Goal: Task Accomplishment & Management: Complete application form

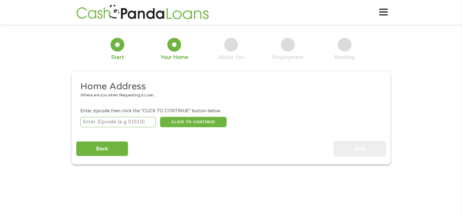
click at [127, 124] on input "number" at bounding box center [117, 122] width 75 height 10
type input "16506"
click at [221, 124] on button "CLICK TO CONTINUE" at bounding box center [193, 122] width 67 height 10
type input "16506"
type input "[GEOGRAPHIC_DATA]"
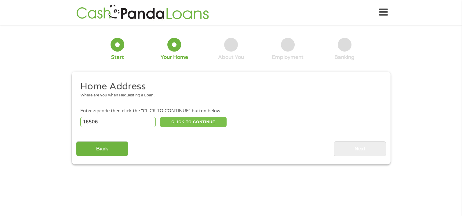
select select "[US_STATE]"
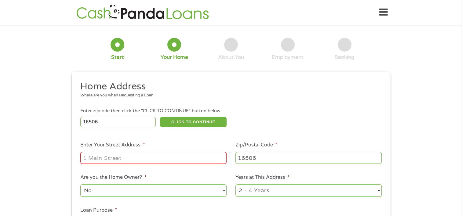
click at [189, 161] on input "Enter Your Street Address *" at bounding box center [153, 158] width 146 height 12
type input "[STREET_ADDRESS]"
click at [311, 190] on select "1 Year or less 1 - 2 Years 2 - 4 Years Over 4 Years" at bounding box center [308, 190] width 146 height 13
select select "60months"
click at [235, 185] on select "1 Year or less 1 - 2 Years 2 - 4 Years Over 4 Years" at bounding box center [308, 190] width 146 height 13
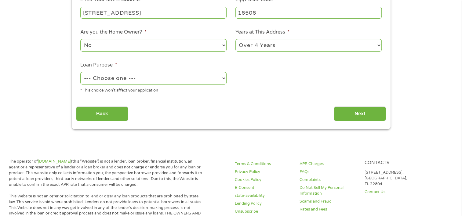
scroll to position [146, 0]
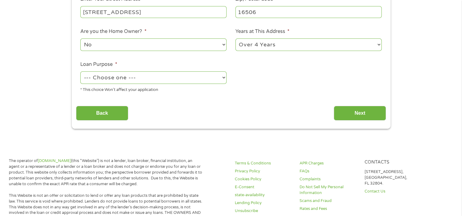
click at [172, 77] on select "--- Choose one --- Pay Bills Debt Consolidation Home Improvement Major Purchase…" at bounding box center [153, 77] width 146 height 13
select select "paybills"
click at [80, 72] on select "--- Choose one --- Pay Bills Debt Consolidation Home Improvement Major Purchase…" at bounding box center [153, 77] width 146 height 13
click at [366, 115] on input "Next" at bounding box center [360, 113] width 52 height 15
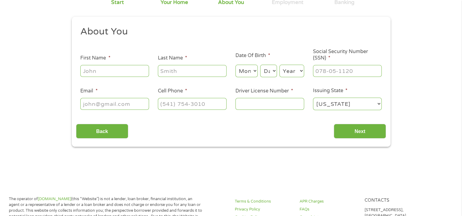
scroll to position [0, 0]
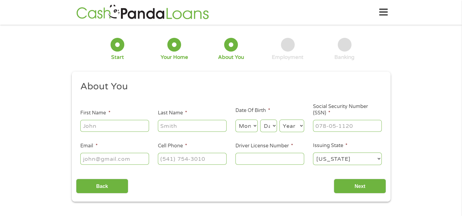
click at [126, 123] on input "First Name *" at bounding box center [114, 126] width 69 height 12
type input "m"
type input "[PERSON_NAME]"
click at [247, 124] on select "Month 1 2 3 4 5 6 7 8 9 10 11 12" at bounding box center [246, 126] width 22 height 13
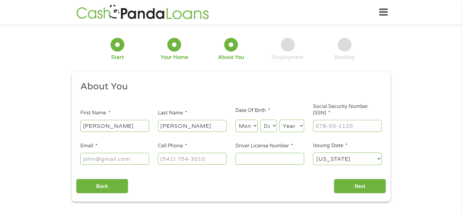
select select "8"
click at [235, 120] on select "Month 1 2 3 4 5 6 7 8 9 10 11 12" at bounding box center [246, 126] width 22 height 13
click at [270, 127] on select "Day 1 2 3 4 5 6 7 8 9 10 11 12 13 14 15 16 17 18 19 20 21 22 23 24 25 26 27 28 …" at bounding box center [268, 126] width 16 height 13
select select "16"
click at [260, 120] on select "Day 1 2 3 4 5 6 7 8 9 10 11 12 13 14 15 16 17 18 19 20 21 22 23 24 25 26 27 28 …" at bounding box center [268, 126] width 16 height 13
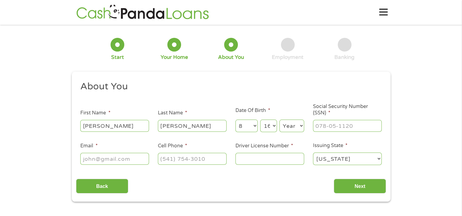
click at [293, 126] on select "Year [DATE] 2006 2005 2004 2003 2002 2001 2000 1999 1998 1997 1996 1995 1994 19…" at bounding box center [291, 126] width 25 height 13
select select "1978"
click at [279, 120] on select "Year [DATE] 2006 2005 2004 2003 2002 2001 2000 1999 1998 1997 1996 1995 1994 19…" at bounding box center [291, 126] width 25 height 13
click at [336, 127] on input "Social Security Number (SSN) *" at bounding box center [347, 126] width 69 height 12
type input "176-70-1796"
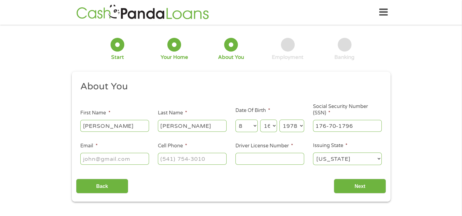
click at [99, 159] on input "Email *" at bounding box center [114, 159] width 69 height 12
type input "[EMAIL_ADDRESS][DOMAIN_NAME]"
type input "[PHONE_NUMBER]"
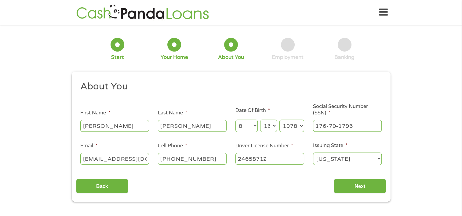
type input "24658712"
click at [367, 187] on input "Next" at bounding box center [360, 186] width 52 height 15
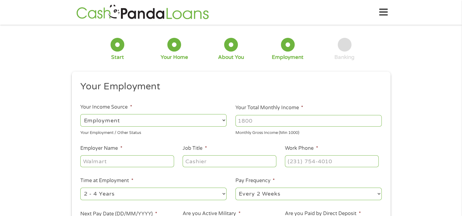
scroll to position [2, 2]
click at [351, 118] on input "Your Total Monthly Income *" at bounding box center [308, 121] width 146 height 12
type input "3500"
click at [126, 161] on input "Employer Name *" at bounding box center [126, 161] width 93 height 12
type input "a"
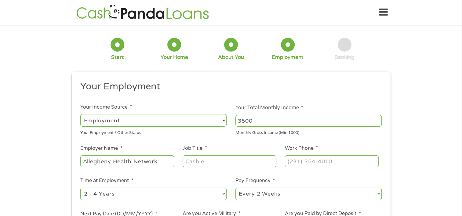
type input "Allegheny Health Network"
type input "f"
type input "Financial Advocate"
type input "[PHONE_NUMBER]"
click at [197, 193] on select "--- Choose one --- 1 Year or less 1 - 2 Years 2 - 4 Years Over 4 Years" at bounding box center [153, 194] width 146 height 13
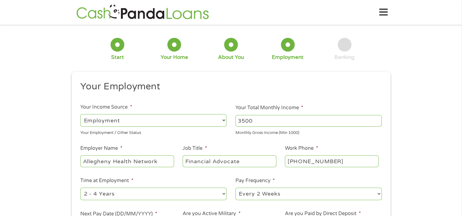
select select "60months"
click at [80, 188] on select "--- Choose one --- 1 Year or less 1 - 2 Years 2 - 4 Years Over 4 Years" at bounding box center [153, 194] width 146 height 13
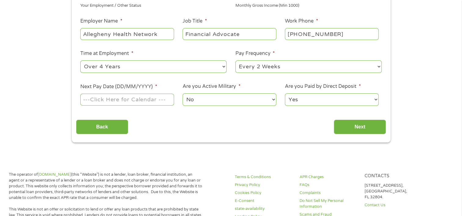
scroll to position [132, 0]
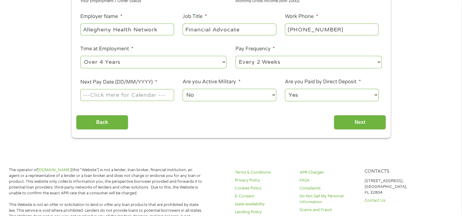
click at [152, 93] on input "Next Pay Date (DD/MM/YYYY) *" at bounding box center [126, 95] width 93 height 12
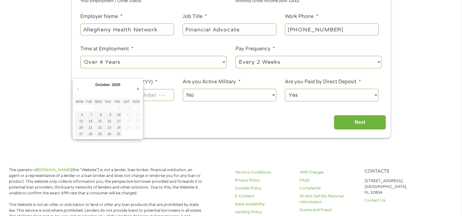
type input "[DATE]"
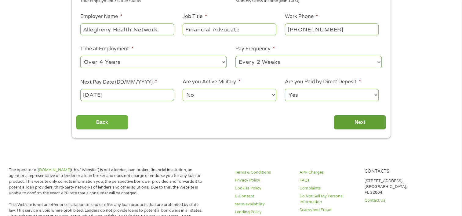
click at [366, 121] on input "Next" at bounding box center [360, 122] width 52 height 15
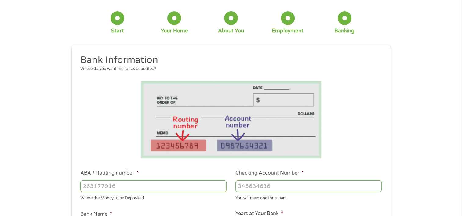
scroll to position [0, 0]
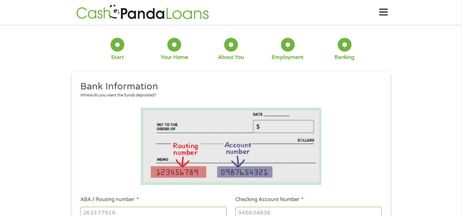
click at [189, 214] on input "ABA / Routing number *" at bounding box center [153, 213] width 146 height 12
type input "021214891"
type input "Cross River Bank"
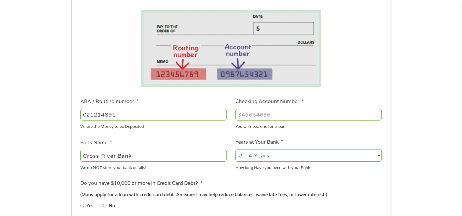
scroll to position [102, 0]
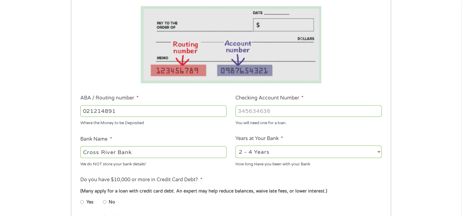
type input "021214891"
click at [320, 110] on input "Checking Account Number *" at bounding box center [308, 111] width 146 height 12
click at [328, 153] on select "2 - 4 Years 6 - 12 Months 1 - 2 Years Over 4 Years" at bounding box center [308, 152] width 146 height 13
click at [314, 109] on input "Checking Account Number *" at bounding box center [308, 111] width 146 height 12
type input "5"
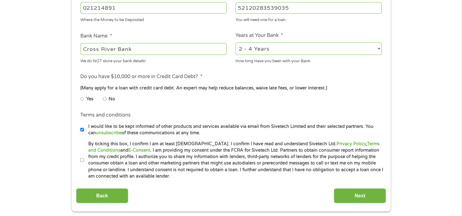
scroll to position [210, 0]
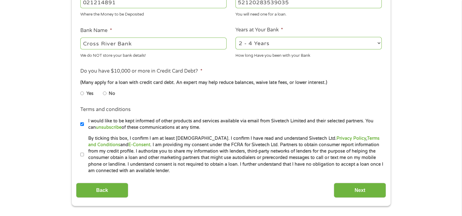
type input "52120283539035"
click at [104, 94] on input "No" at bounding box center [105, 94] width 4 height 10
radio input "true"
click at [81, 154] on input "By ticking this box, I confirm I am at least [DEMOGRAPHIC_DATA]. I confirm I ha…" at bounding box center [82, 155] width 4 height 10
checkbox input "true"
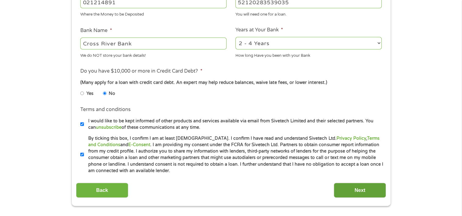
click at [361, 196] on input "Next" at bounding box center [360, 190] width 52 height 15
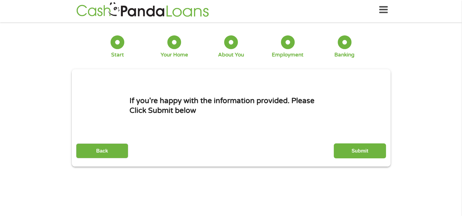
scroll to position [0, 0]
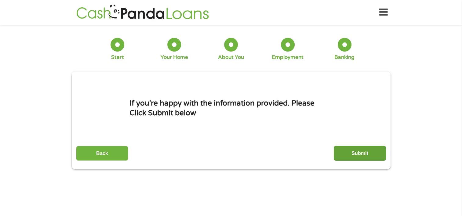
click at [377, 156] on input "Submit" at bounding box center [360, 153] width 52 height 15
